Goal: Find specific page/section: Find specific page/section

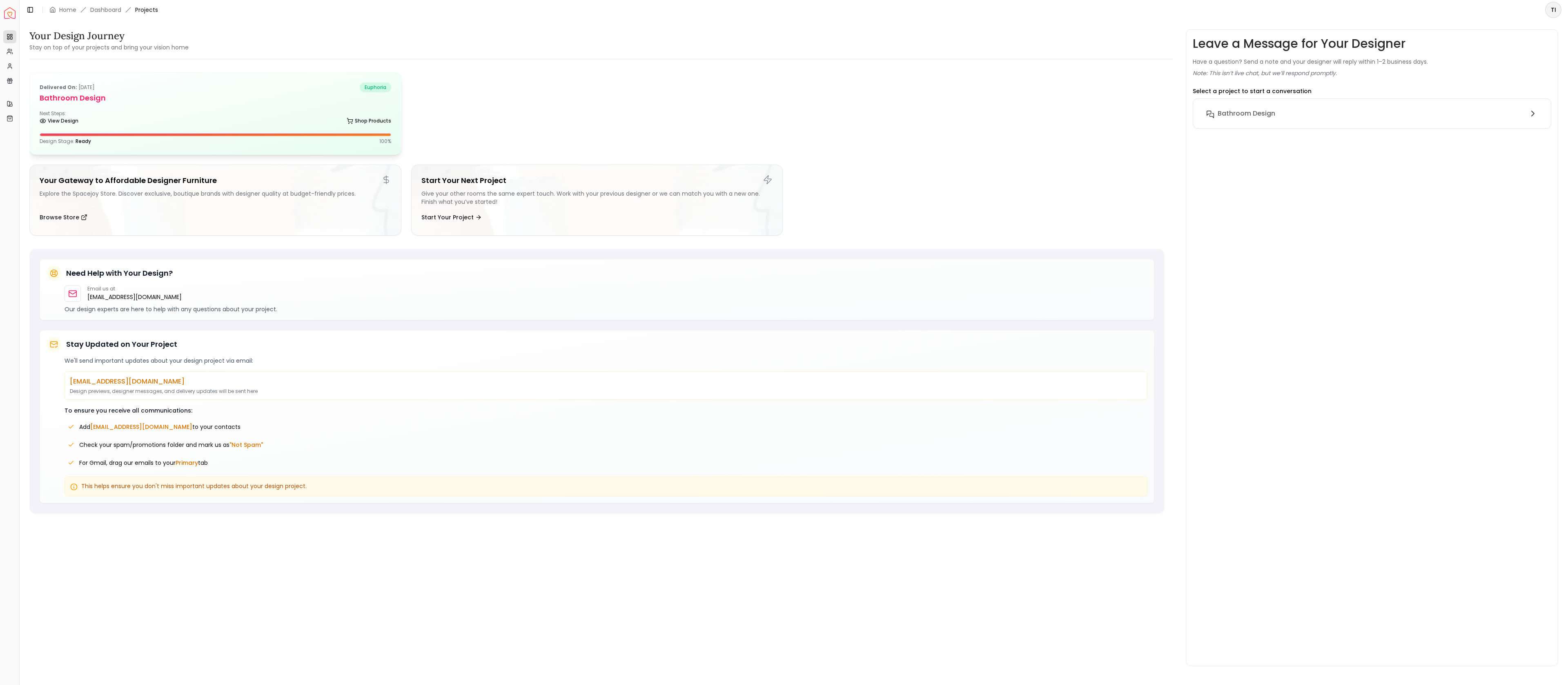
click at [121, 99] on h5 "Bathroom Design" at bounding box center [215, 98] width 351 height 12
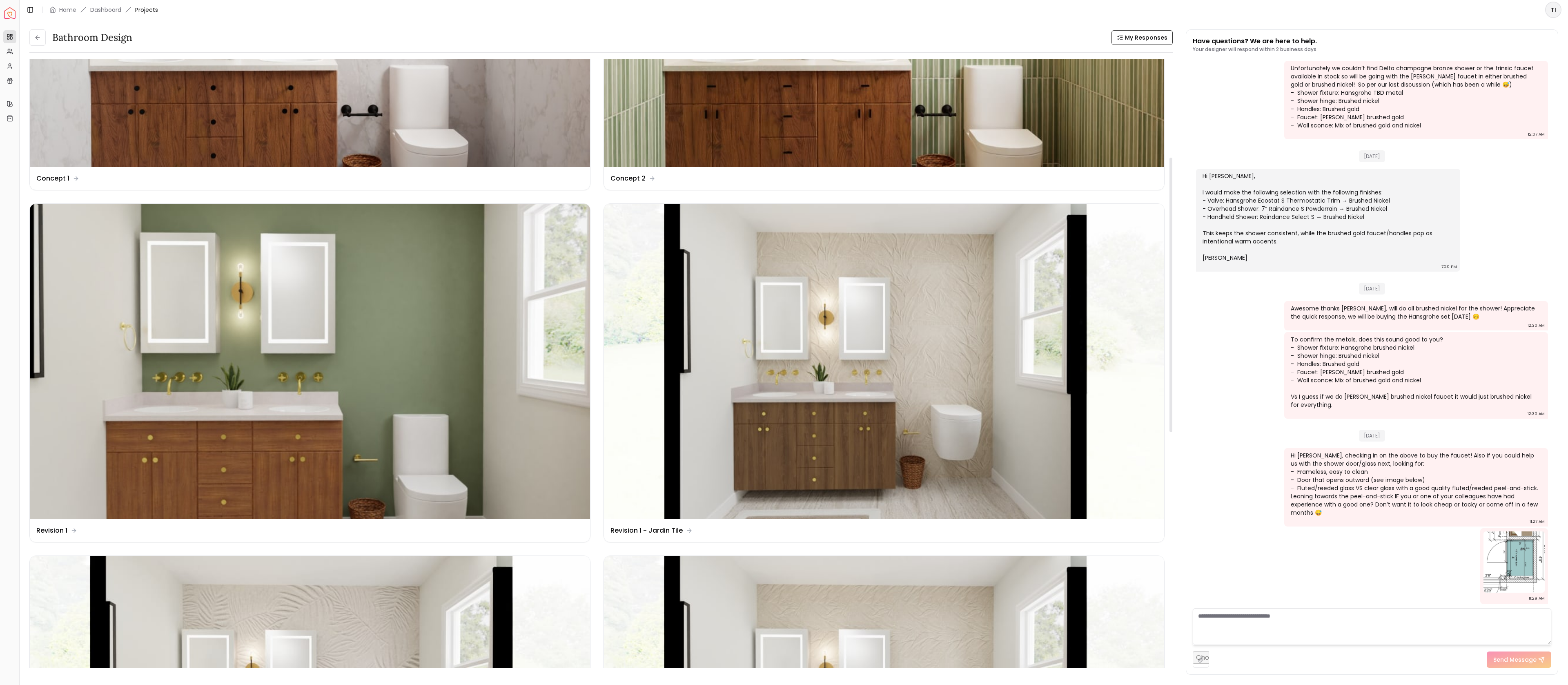
scroll to position [217, 0]
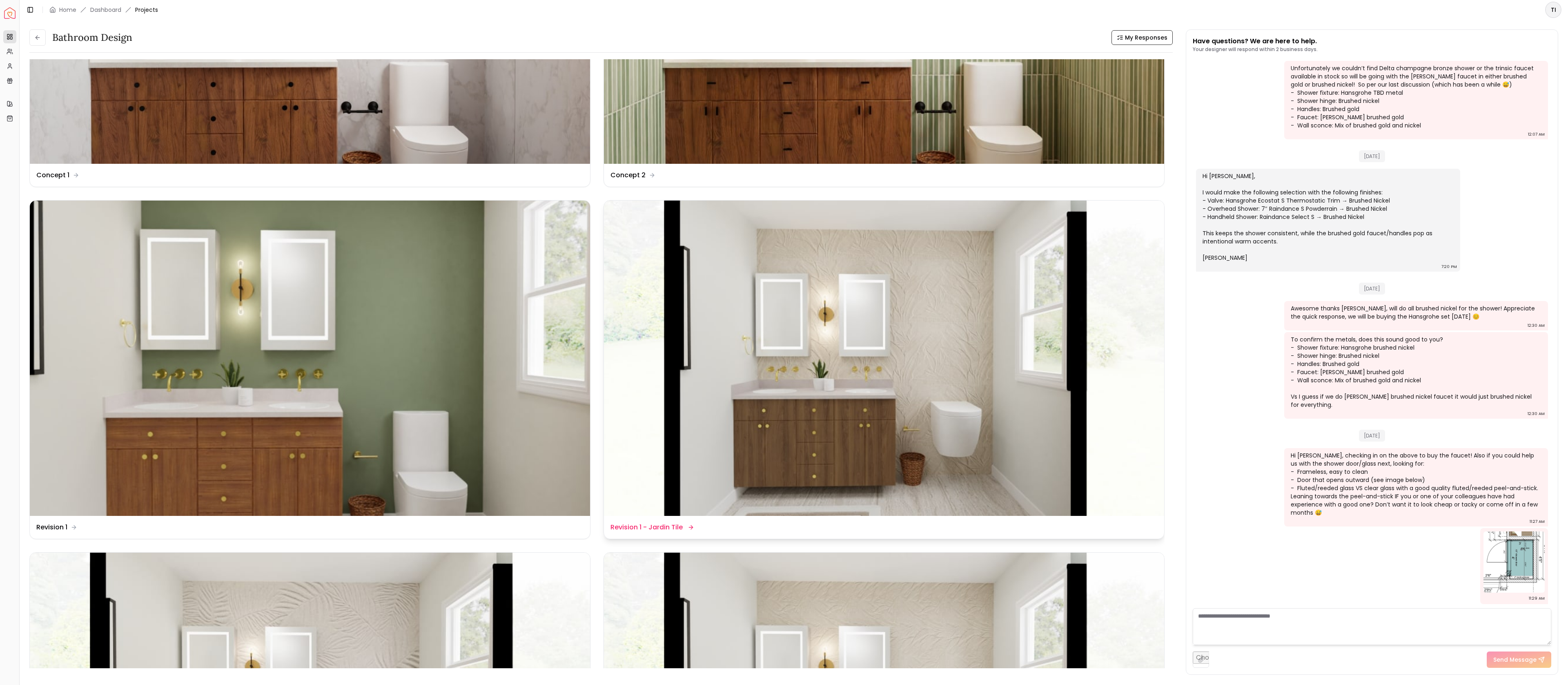
click at [882, 423] on img at bounding box center [884, 358] width 560 height 315
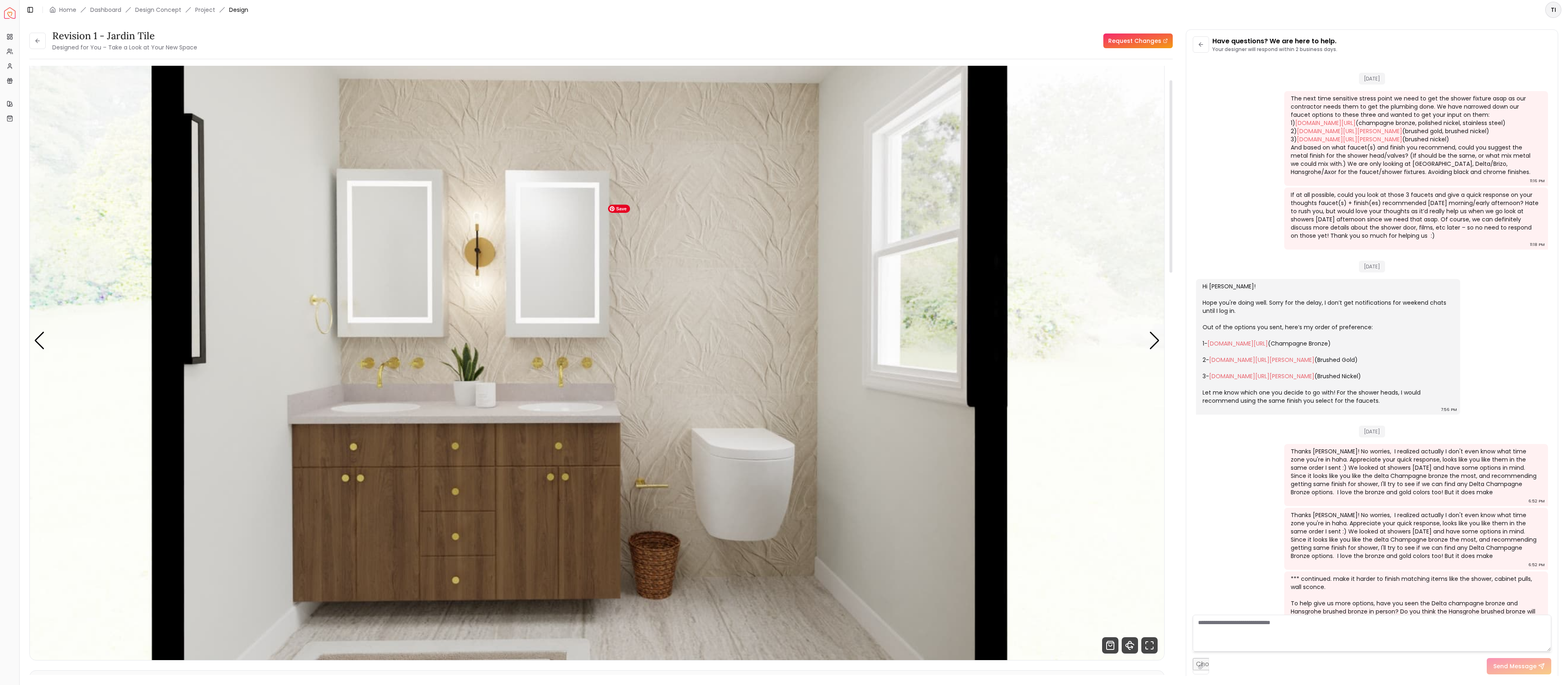
scroll to position [1160, 0]
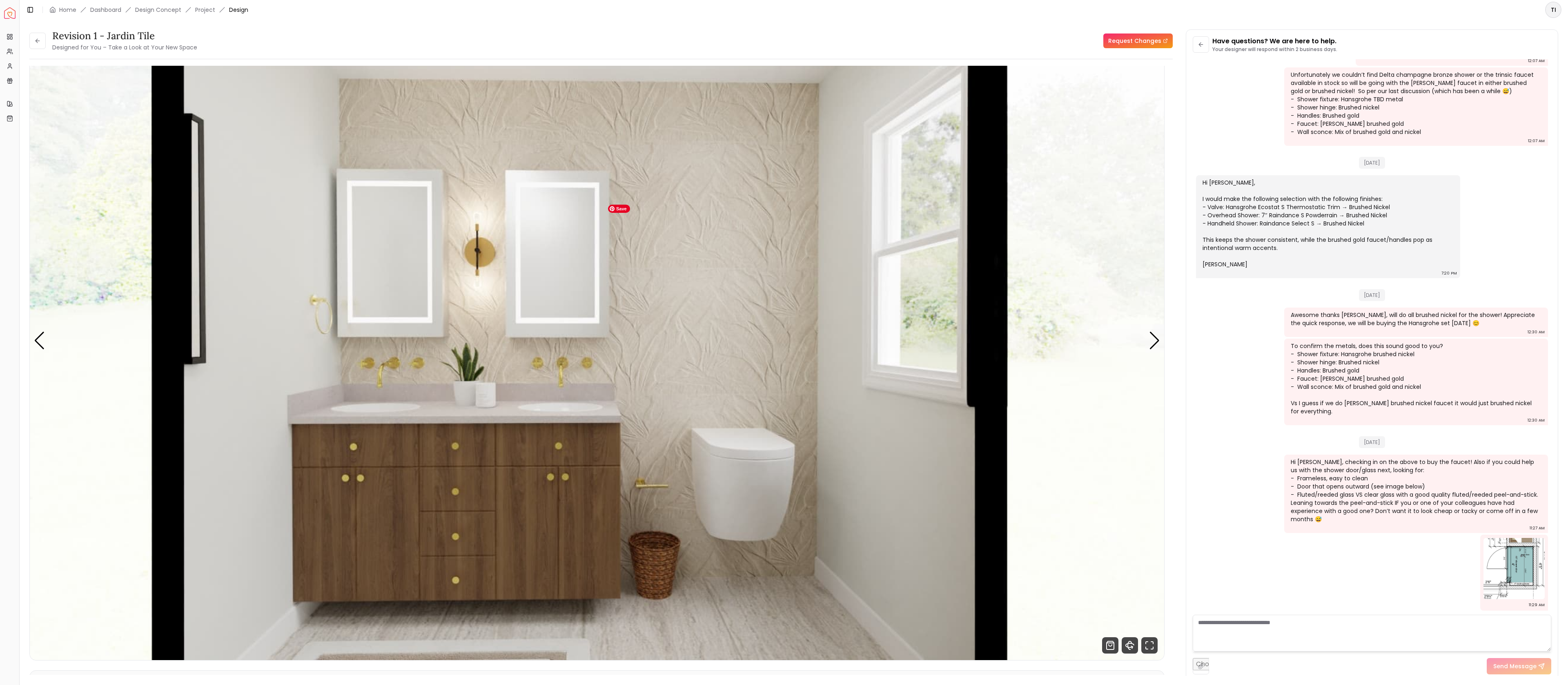
click at [886, 424] on img "1 / 4" at bounding box center [596, 340] width 1134 height 638
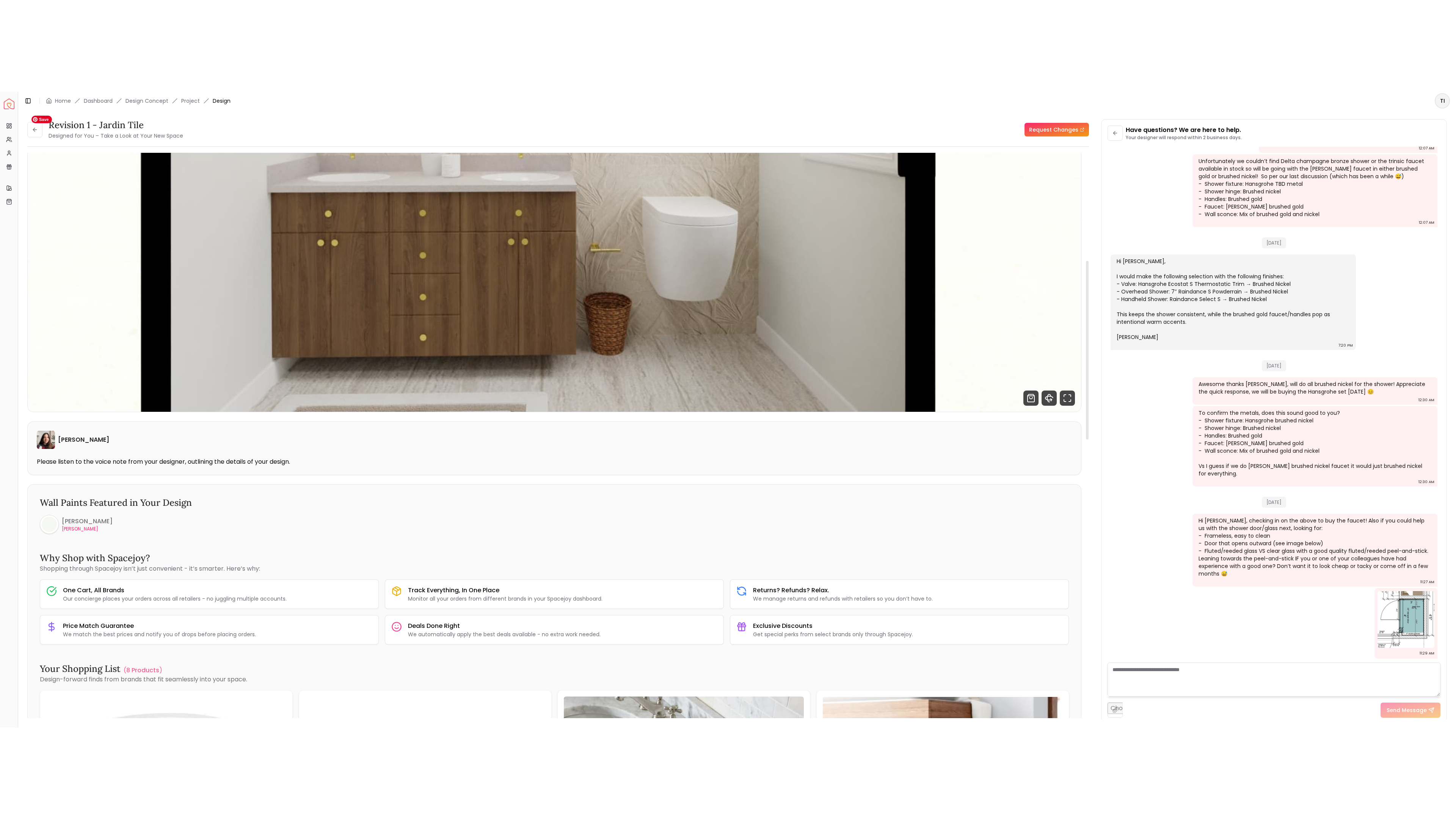
scroll to position [348, 0]
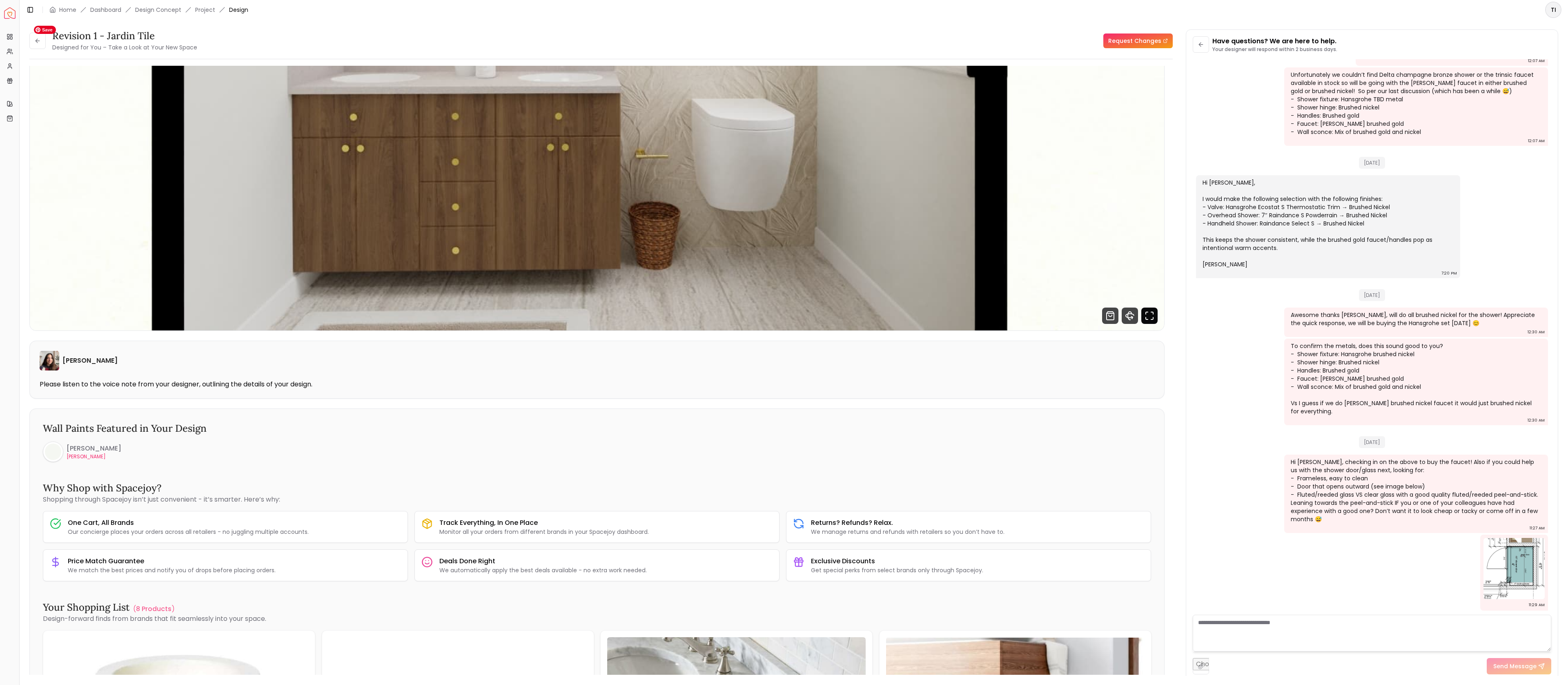
click at [1149, 315] on icon "Fullscreen" at bounding box center [1149, 316] width 17 height 17
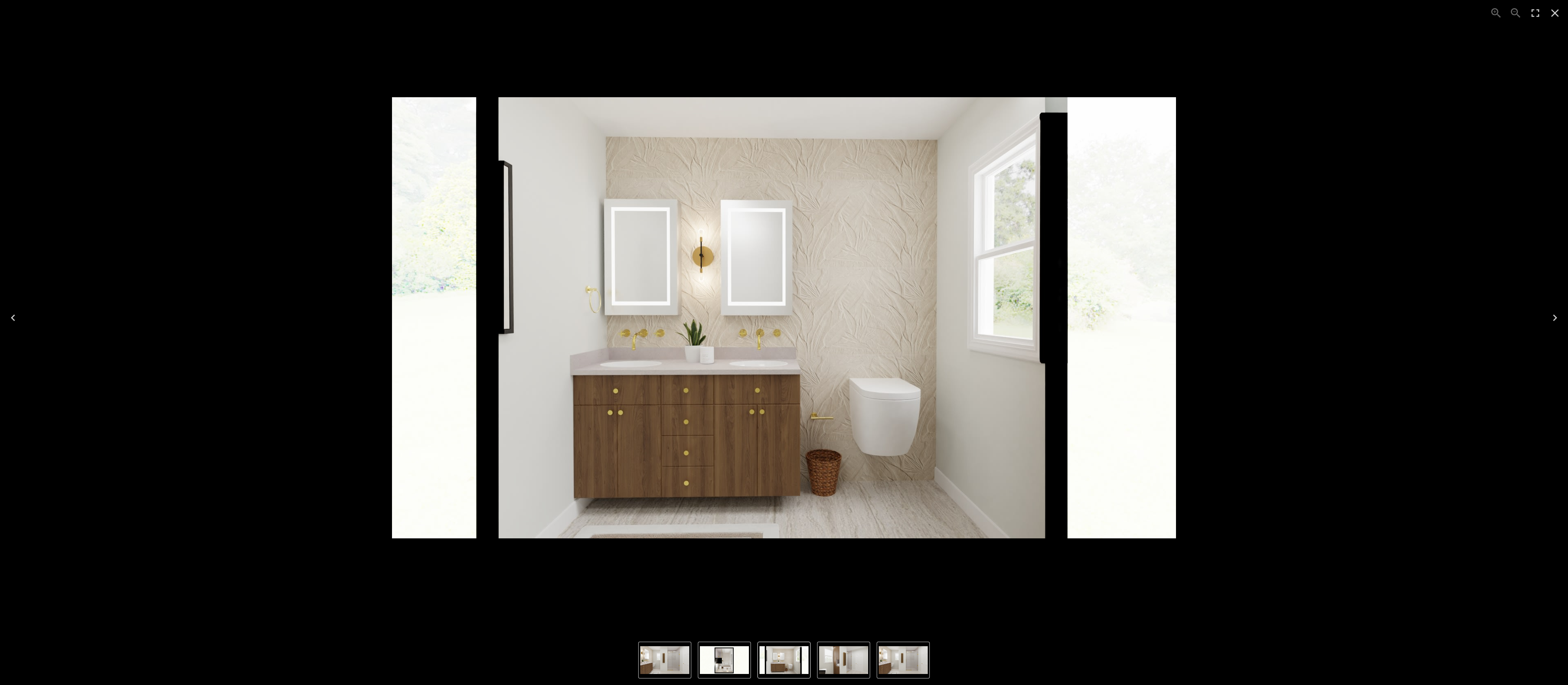
click at [1557, 18] on icon "Close" at bounding box center [1554, 12] width 13 height 13
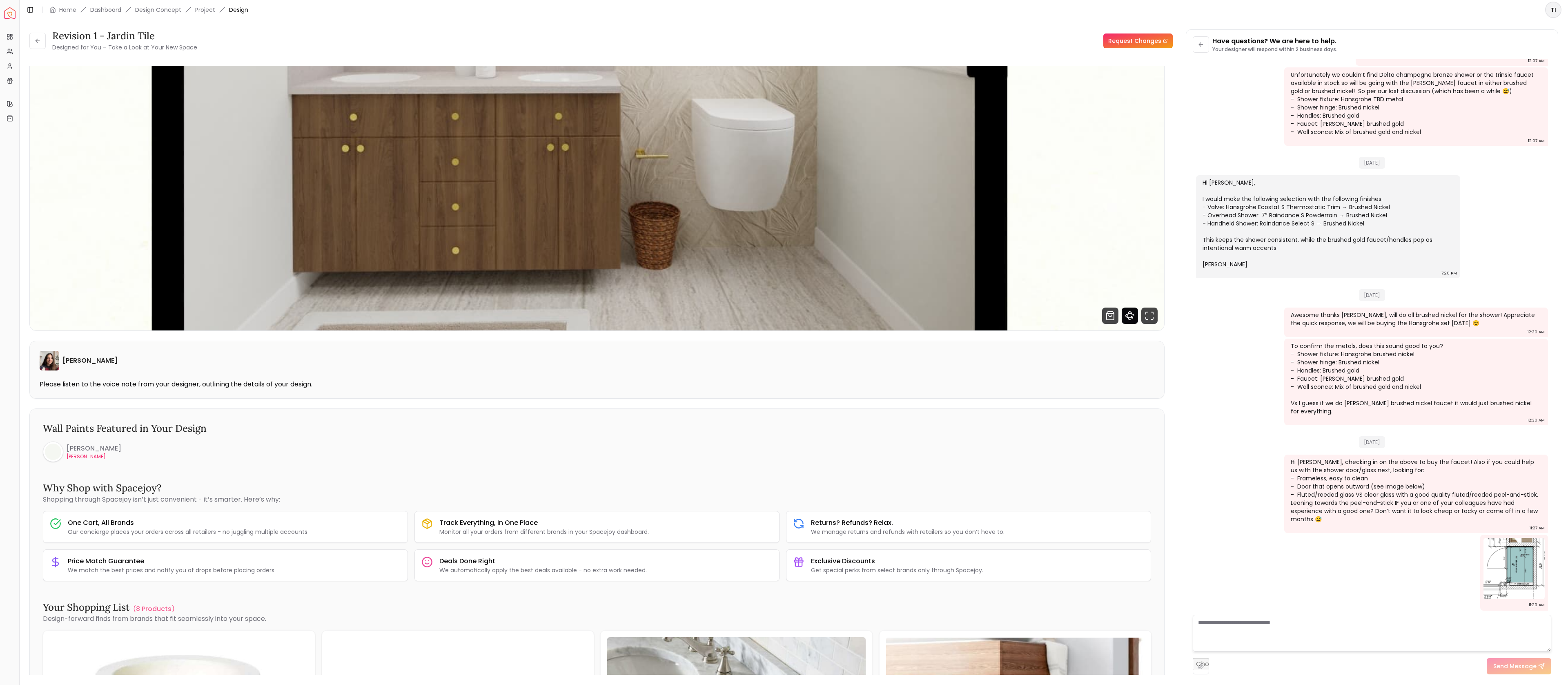
click at [1128, 315] on icon "360 View" at bounding box center [1129, 316] width 3 height 8
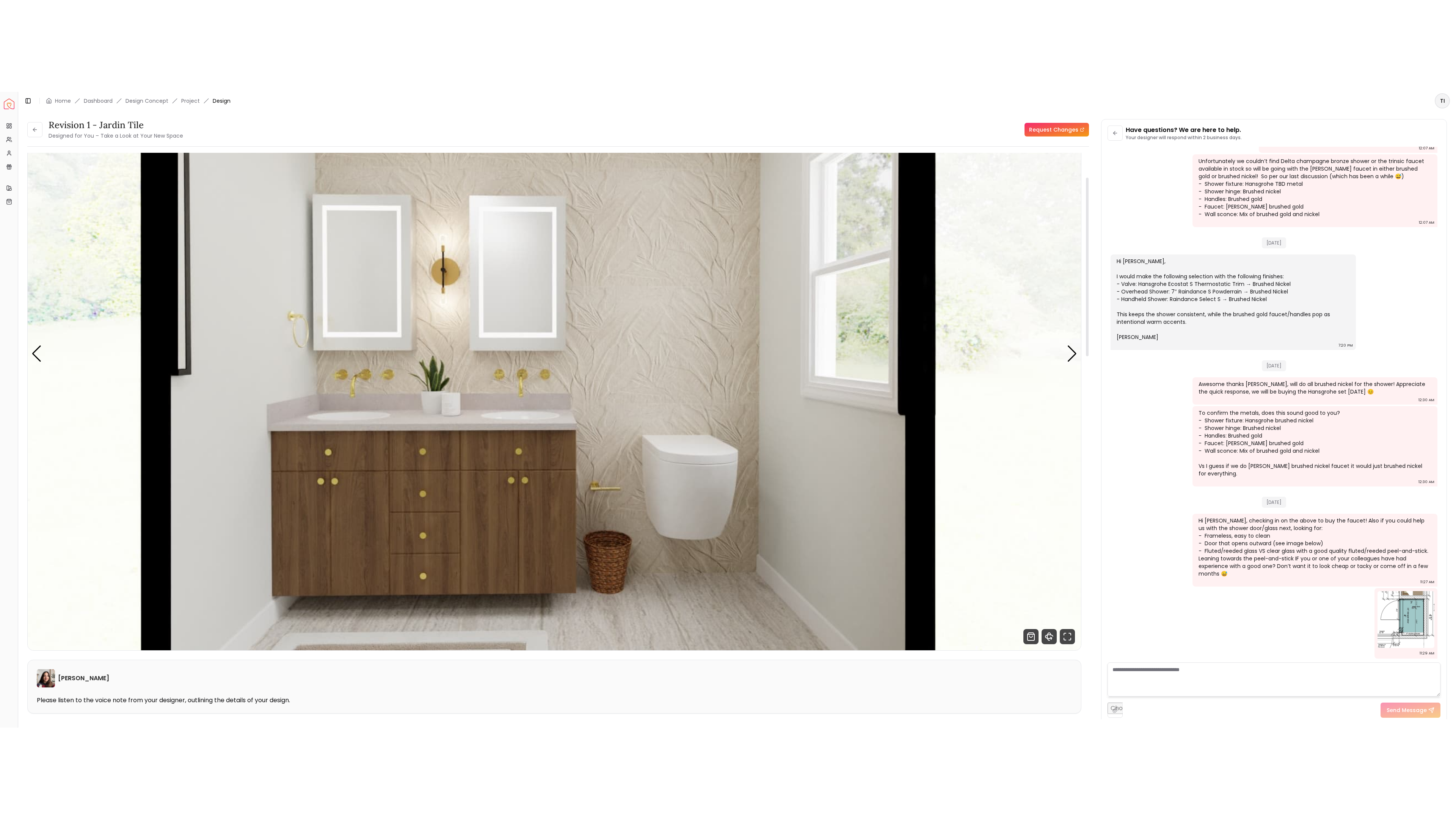
scroll to position [71, 0]
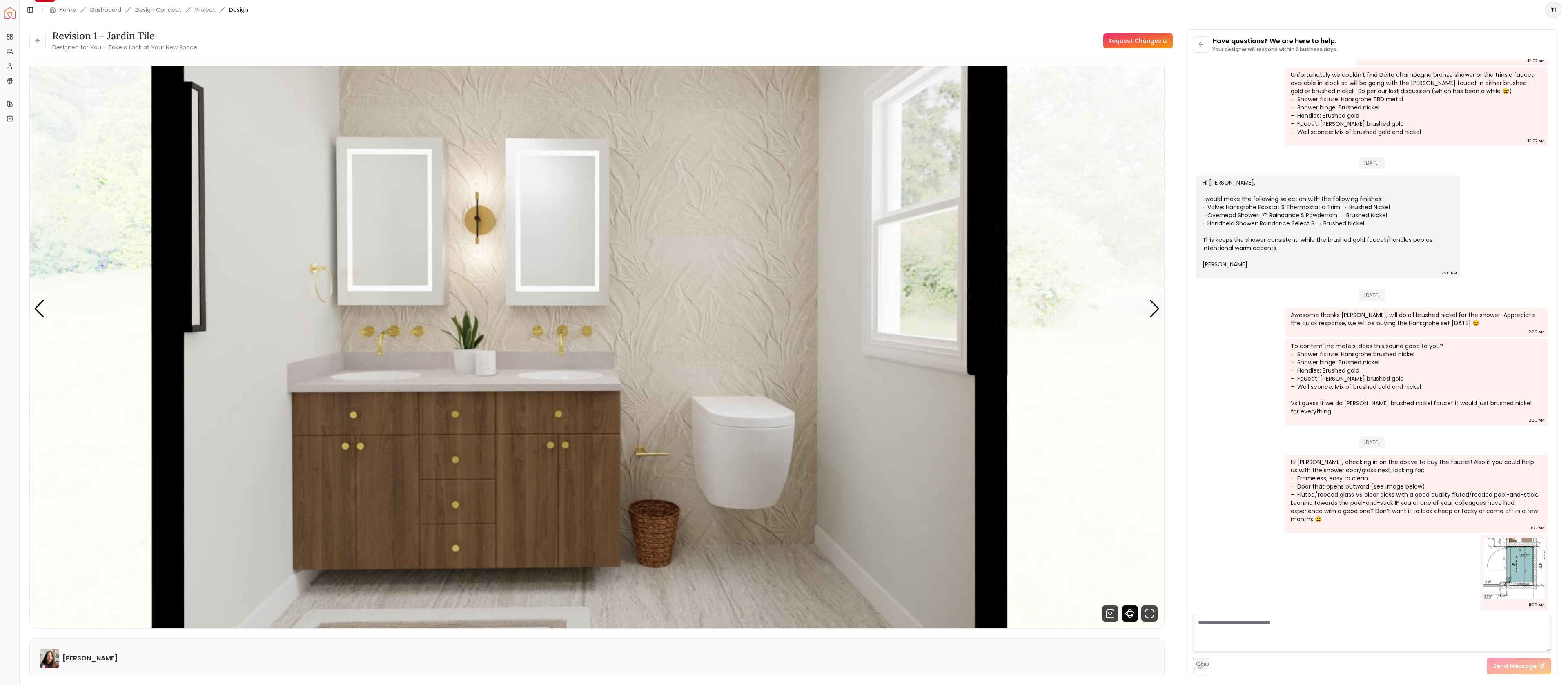
click at [1132, 620] on icon "360 View" at bounding box center [1130, 613] width 17 height 17
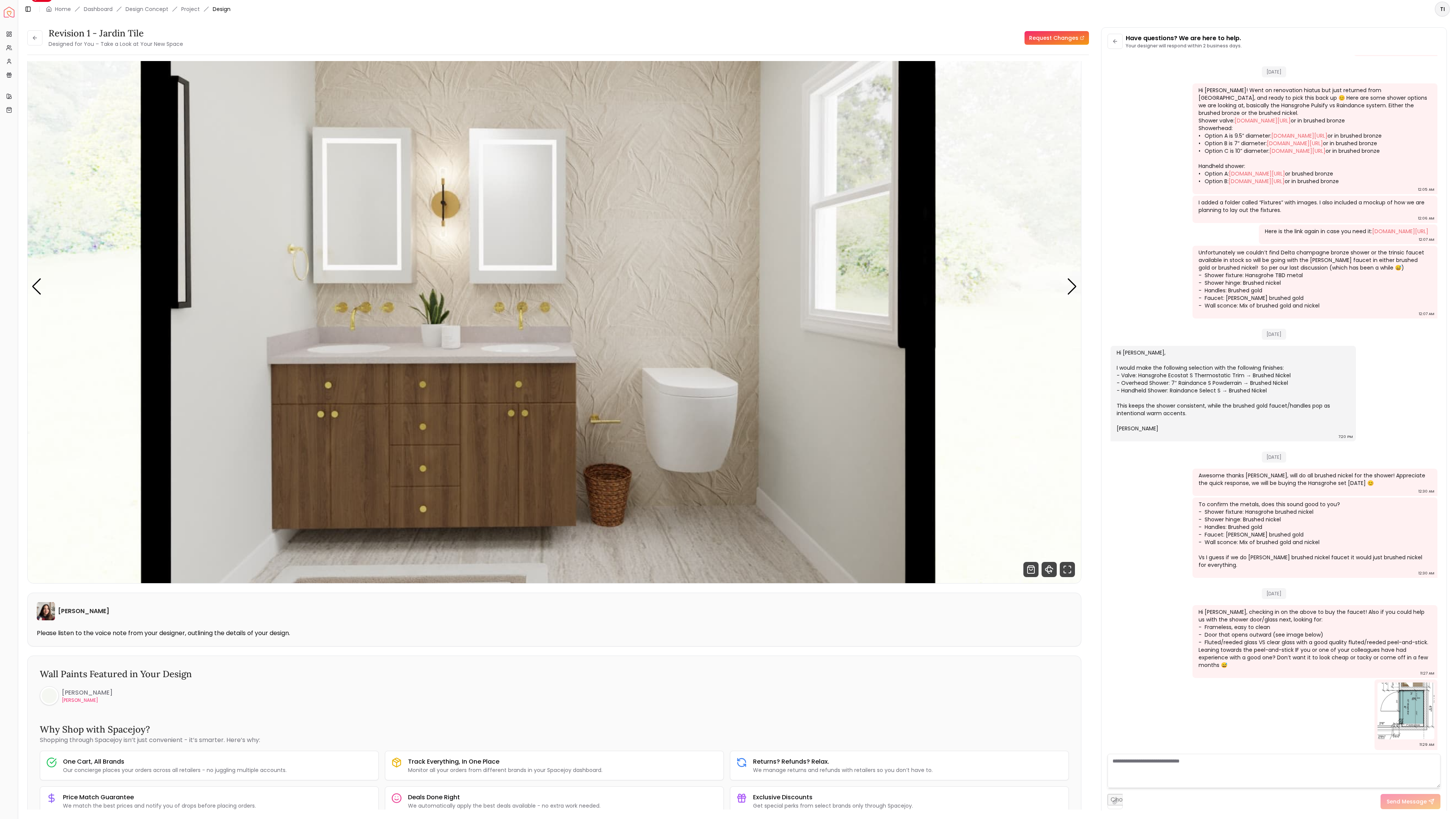
scroll to position [1078, 0]
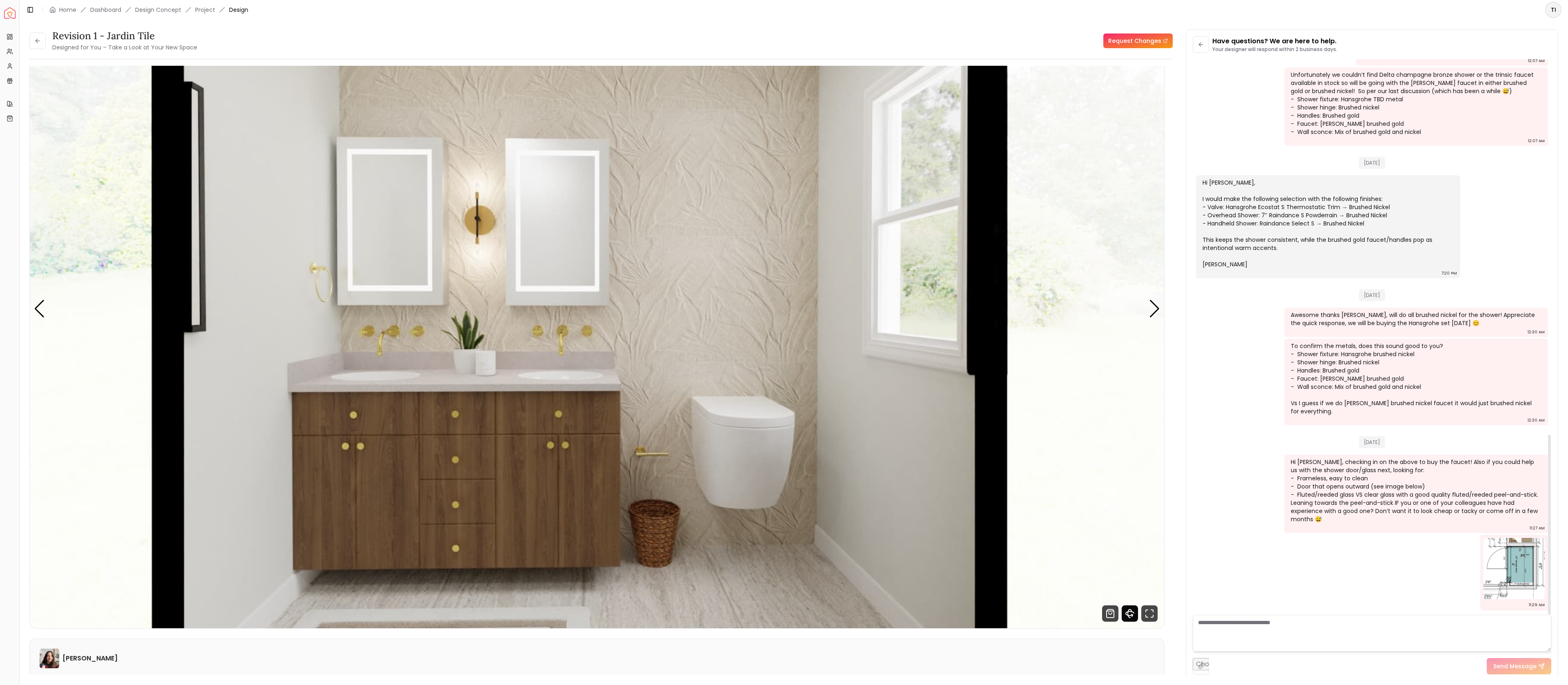
click at [1128, 607] on icon "360 View" at bounding box center [1130, 613] width 17 height 17
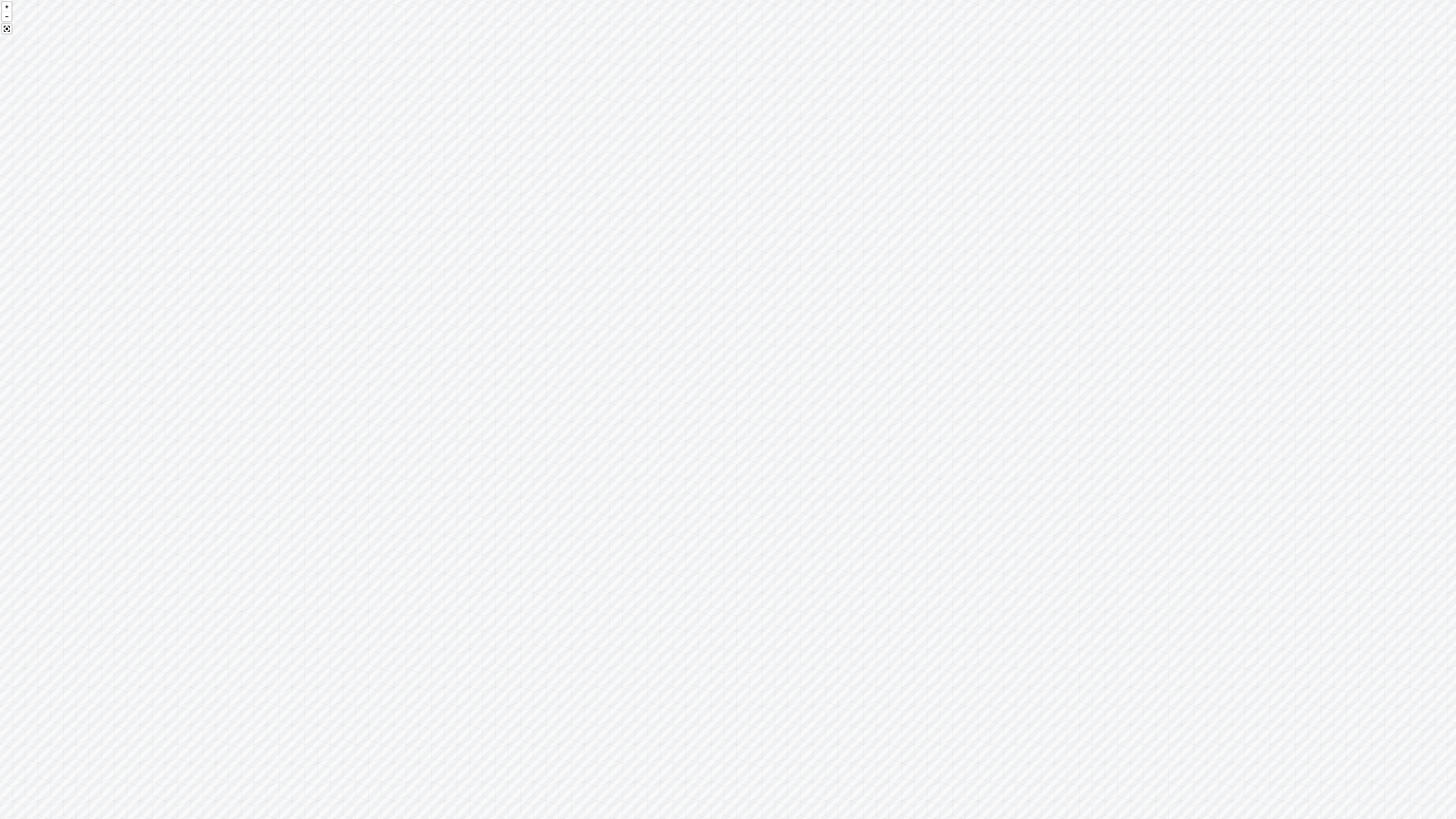
click at [1247, 349] on div at bounding box center [728, 410] width 1456 height 819
click at [1359, 636] on div at bounding box center [728, 410] width 1456 height 819
click at [1333, 595] on div at bounding box center [728, 410] width 1456 height 819
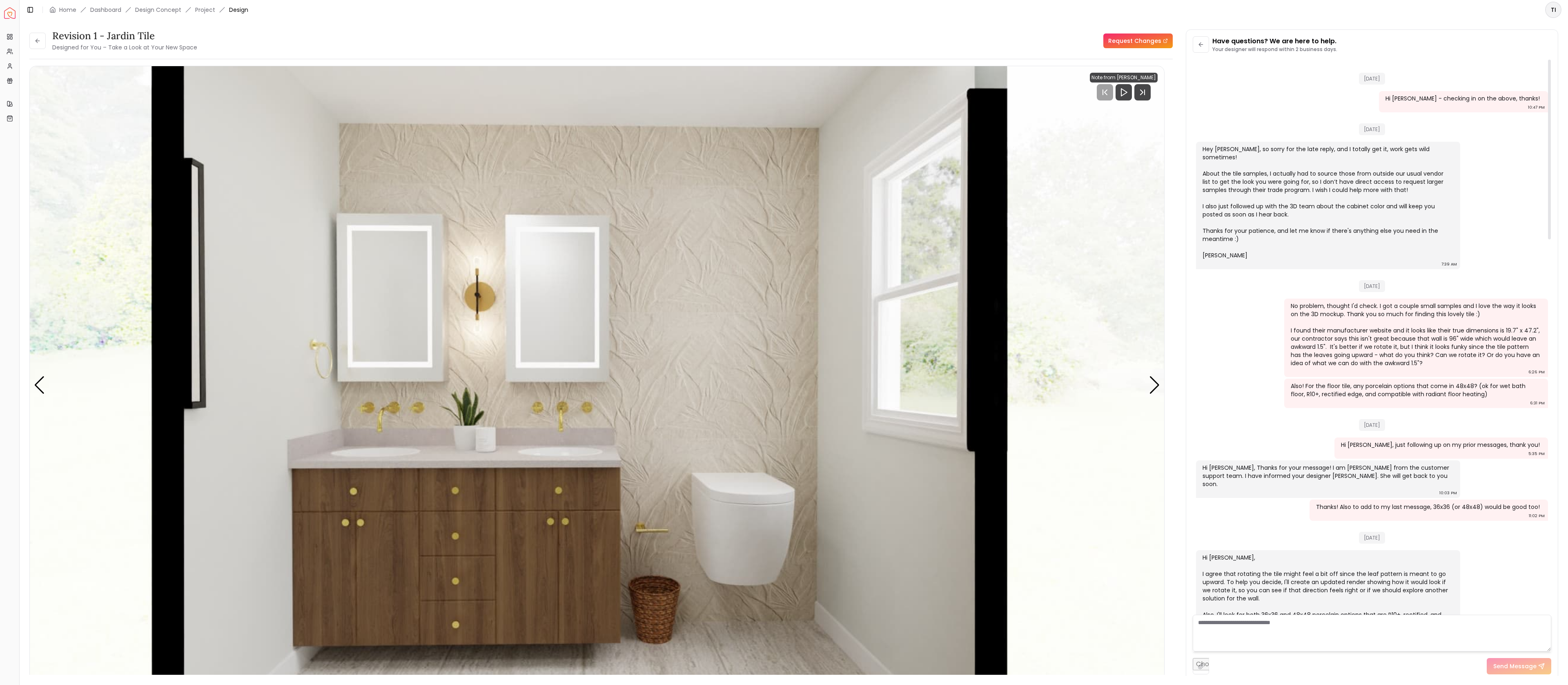
scroll to position [1560, 0]
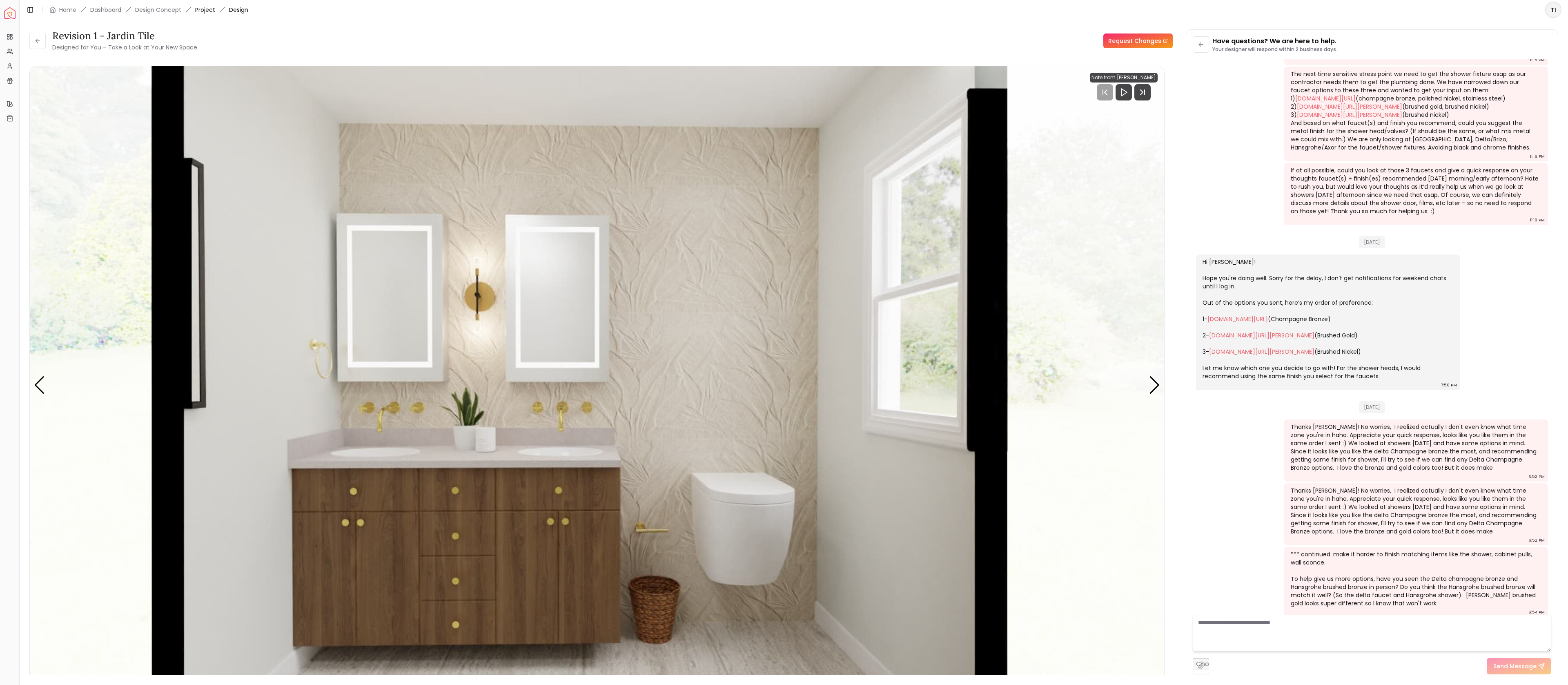
click at [205, 10] on link "Project" at bounding box center [205, 10] width 20 height 8
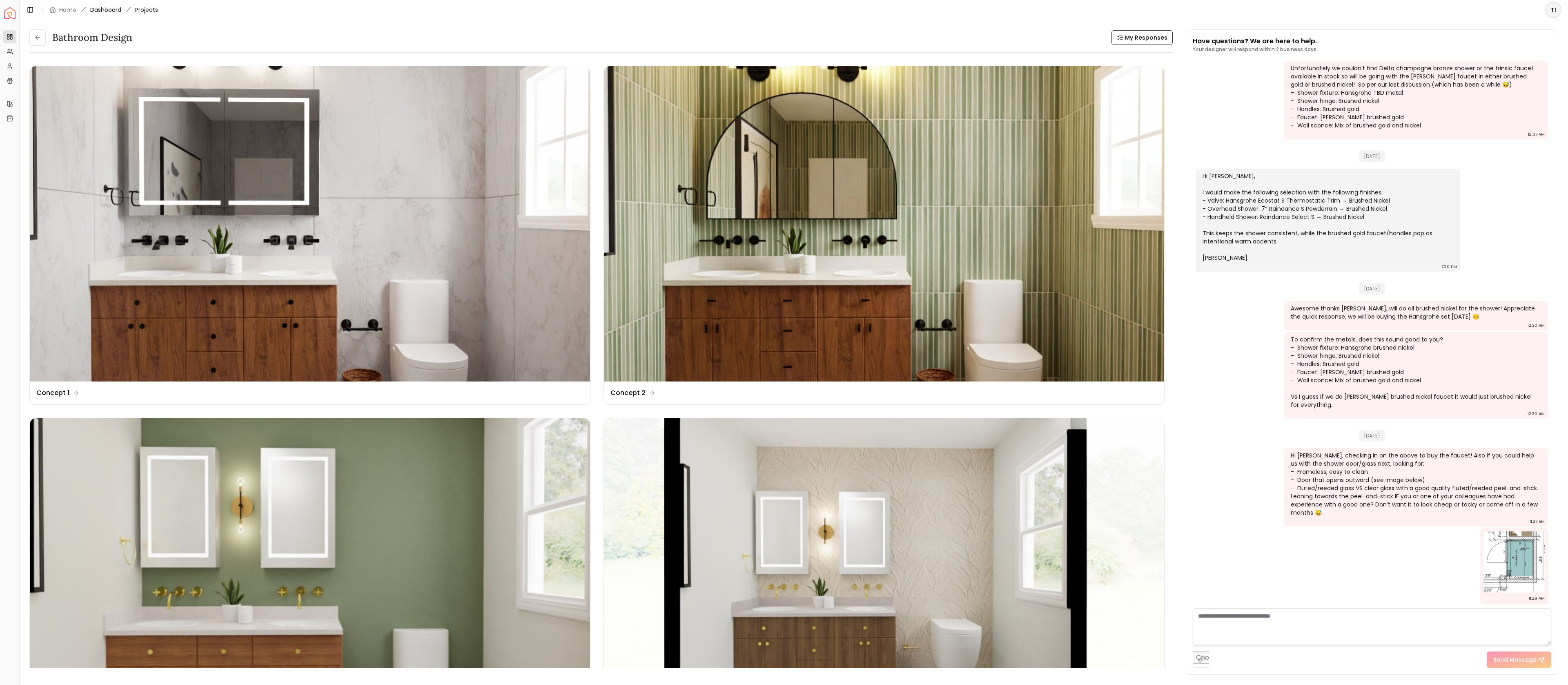
click at [96, 12] on link "Dashboard" at bounding box center [105, 10] width 31 height 8
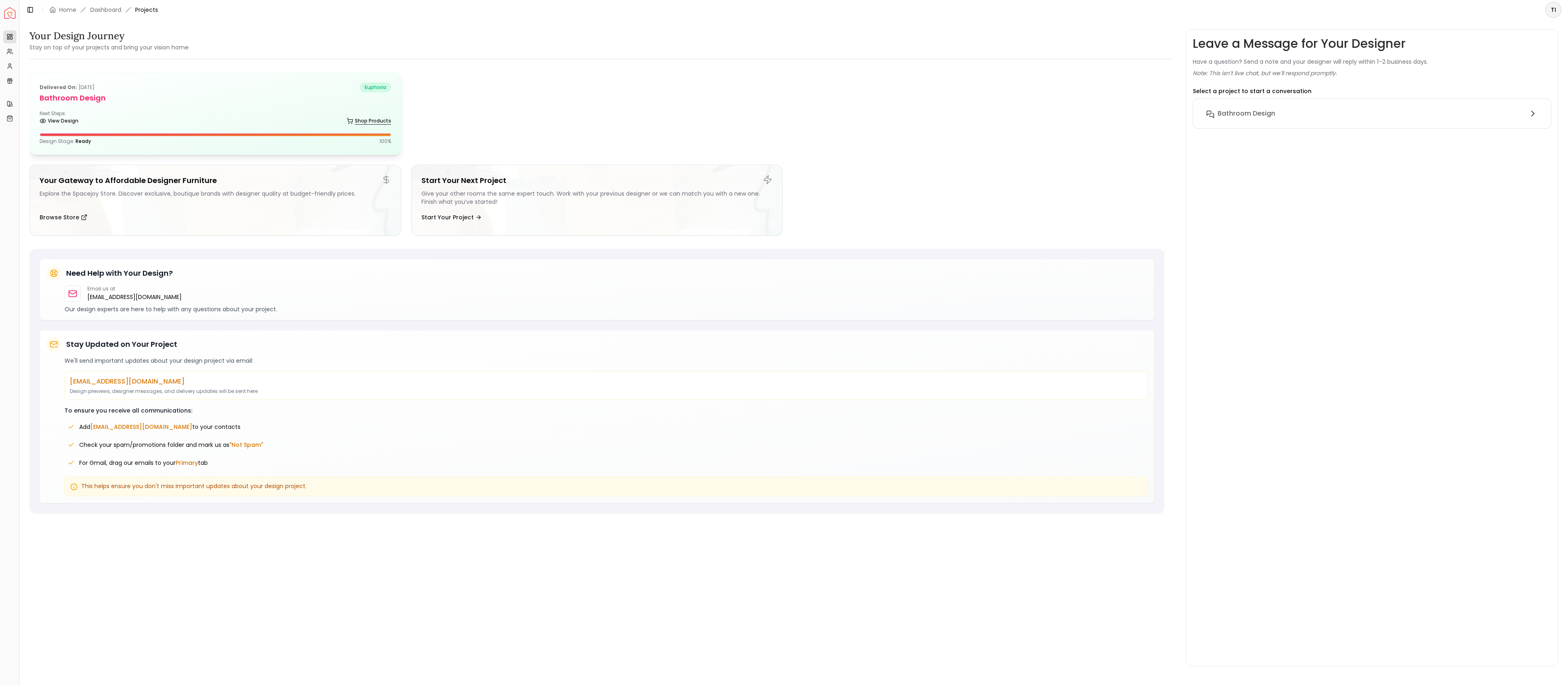
click at [350, 120] on icon at bounding box center [349, 120] width 6 height 6
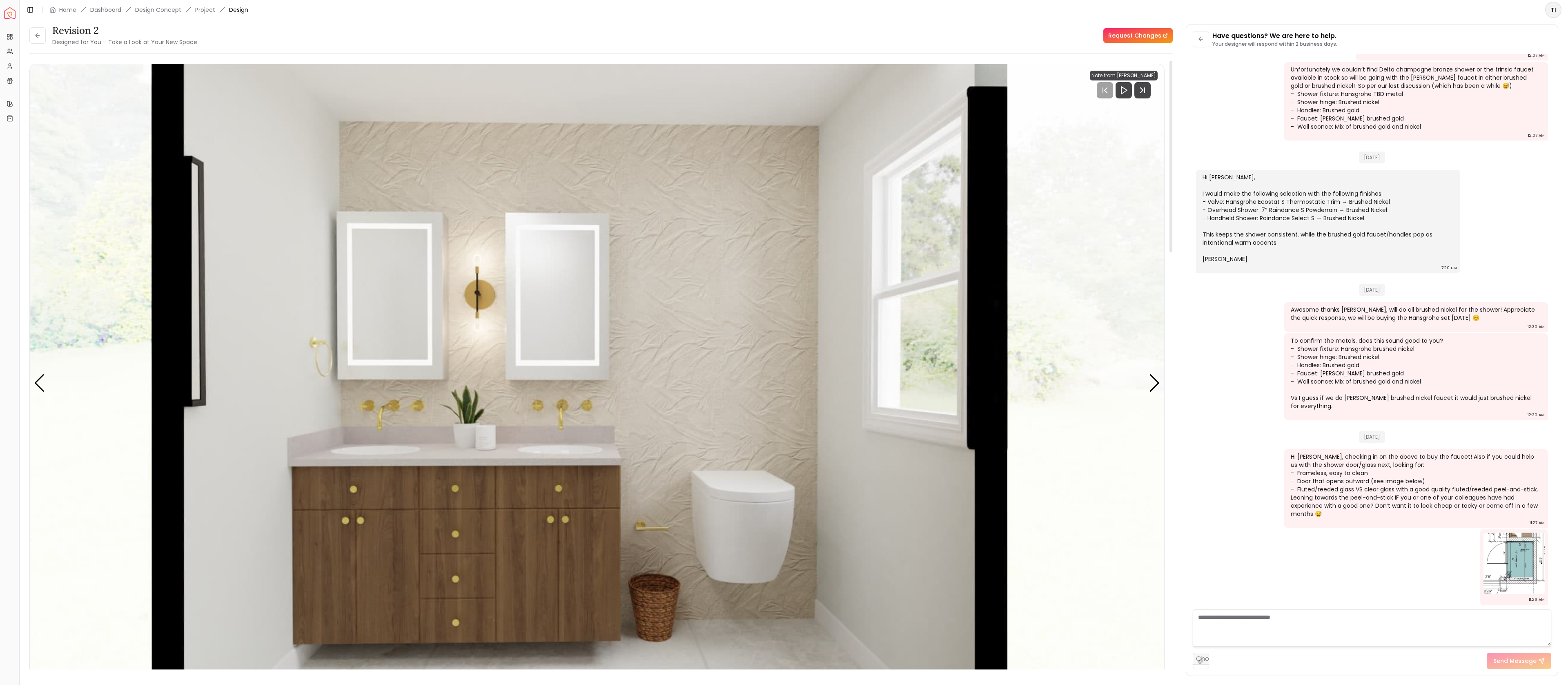
scroll to position [1, 0]
